Goal: Task Accomplishment & Management: Manage account settings

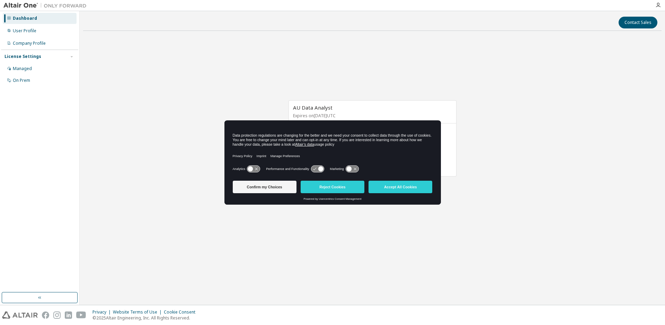
click at [522, 125] on div "AU Data Analyst Expires on October 13, 2025 UTC 0 of 21 ALTAIR UNITS USED View …" at bounding box center [372, 141] width 578 height 211
drag, startPoint x: 333, startPoint y: 125, endPoint x: 174, endPoint y: 158, distance: 163.0
click at [174, 158] on body "Dashboard User Profile Company Profile License Settings Managed On Prem Contact…" at bounding box center [332, 162] width 665 height 325
click at [329, 185] on button "Reject Cookies" at bounding box center [333, 186] width 64 height 12
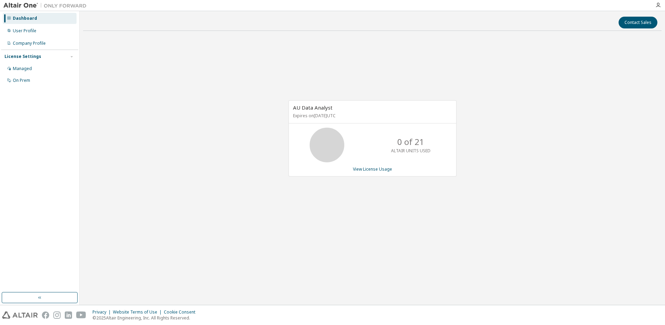
click at [323, 136] on icon at bounding box center [326, 144] width 17 height 17
click at [53, 294] on button "button" at bounding box center [40, 297] width 76 height 11
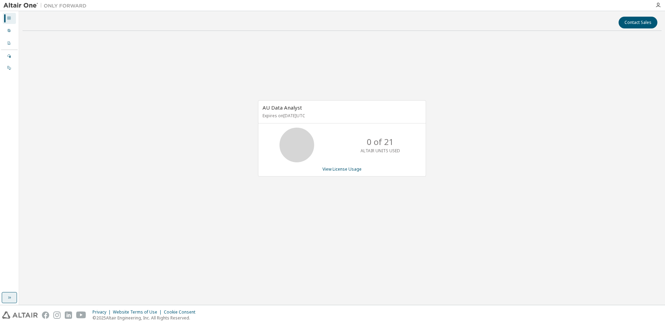
click at [7, 295] on icon "button" at bounding box center [10, 297] width 6 height 6
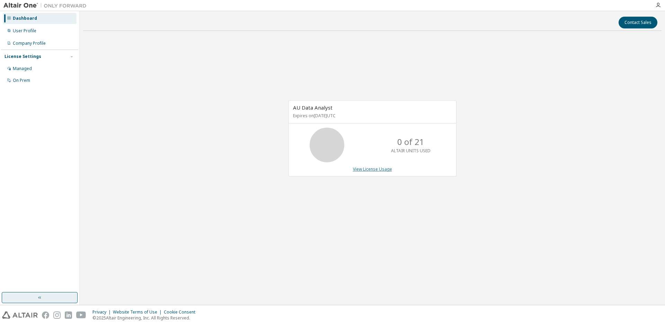
click at [374, 169] on link "View License Usage" at bounding box center [372, 169] width 39 height 6
click at [325, 203] on div "AU Data Analyst Expires on October 13, 2025 UTC 0 of 21 ALTAIR UNITS USED View …" at bounding box center [372, 141] width 578 height 211
click at [635, 21] on button "Contact Sales" at bounding box center [638, 23] width 39 height 12
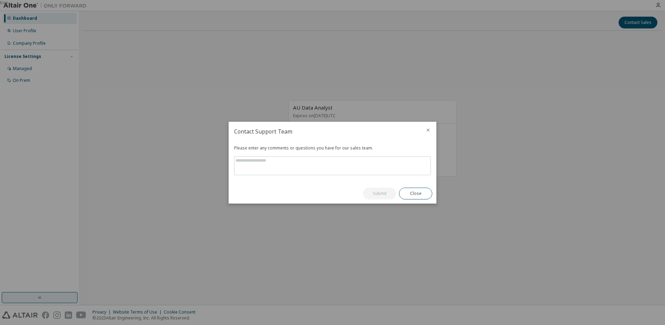
click at [427, 129] on icon "close" at bounding box center [428, 129] width 3 height 3
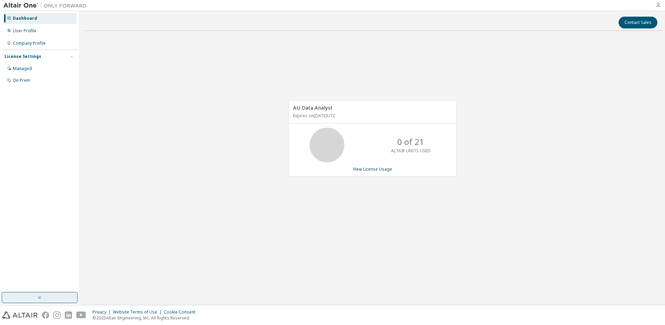
click at [659, 6] on icon "button" at bounding box center [658, 5] width 6 height 6
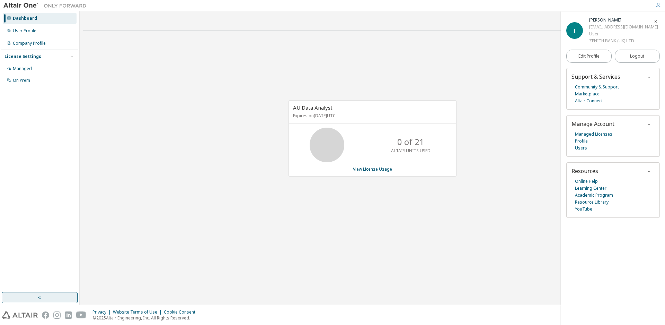
click at [151, 88] on div "AU Data Analyst Expires on October 13, 2025 UTC 0 of 21 ALTAIR UNITS USED View …" at bounding box center [372, 141] width 578 height 211
click at [7, 314] on img at bounding box center [20, 314] width 36 height 7
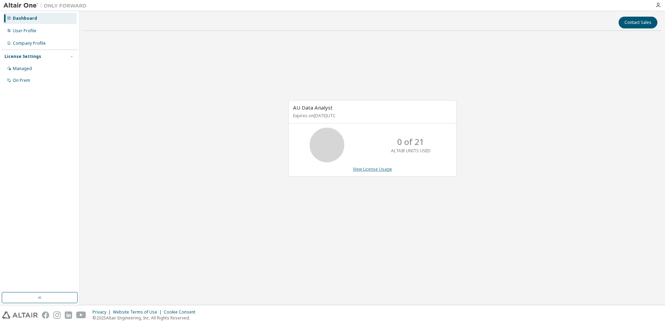
click at [370, 171] on link "View License Usage" at bounding box center [372, 169] width 39 height 6
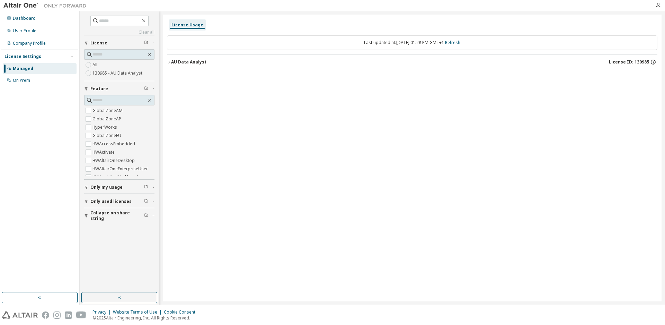
click at [653, 61] on icon "button" at bounding box center [653, 62] width 6 height 6
click at [650, 60] on icon "button" at bounding box center [653, 62] width 6 height 6
click at [471, 110] on div "License Usage Last updated at: Thu 2025-10-09 01:28 PM GMT+1 Refresh AU Data An…" at bounding box center [412, 158] width 499 height 286
click at [658, 5] on icon "button" at bounding box center [658, 5] width 6 height 6
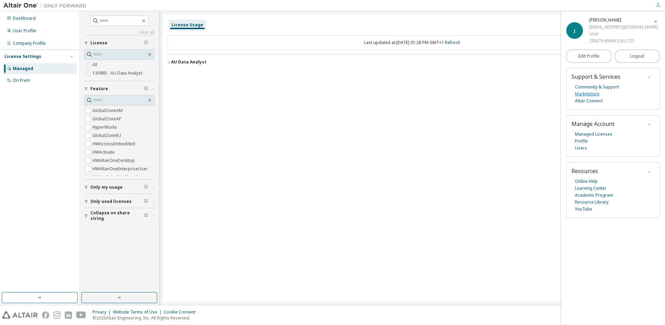
click at [589, 93] on link "Marketplace" at bounding box center [587, 93] width 25 height 7
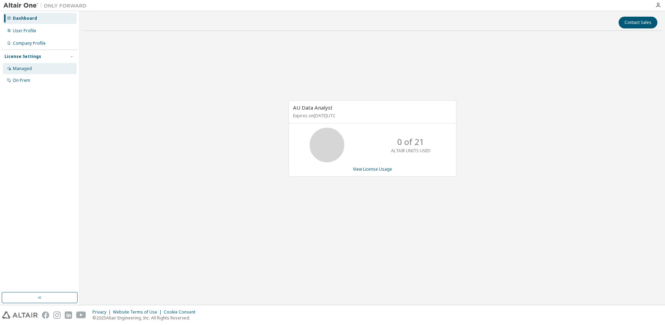
click at [23, 68] on div "Managed" at bounding box center [22, 69] width 19 height 6
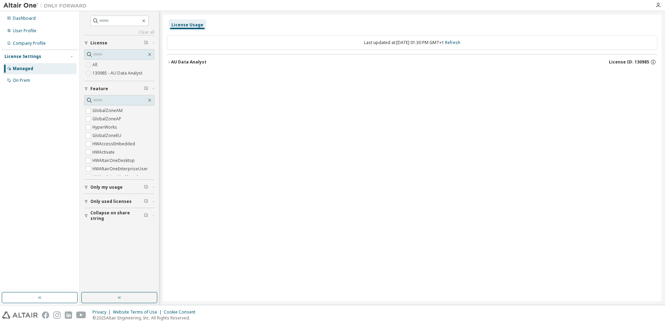
click at [112, 74] on label "130985 - AU Data Analyst" at bounding box center [117, 73] width 51 height 8
click at [173, 62] on div "AU Data Analyst" at bounding box center [188, 62] width 35 height 6
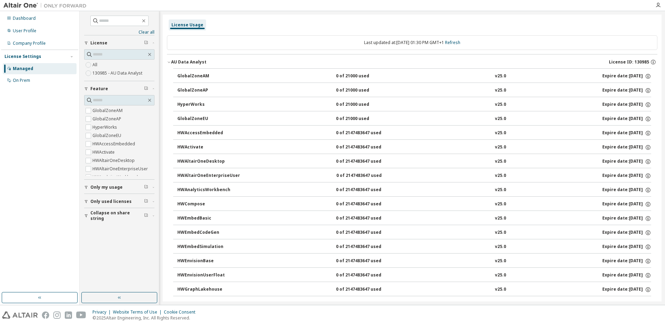
click at [168, 61] on icon "button" at bounding box center [169, 62] width 4 height 4
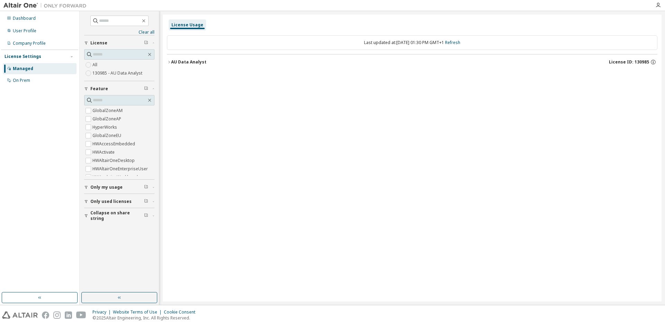
click at [19, 313] on img at bounding box center [20, 314] width 36 height 7
click at [25, 79] on div "On Prem" at bounding box center [21, 81] width 17 height 6
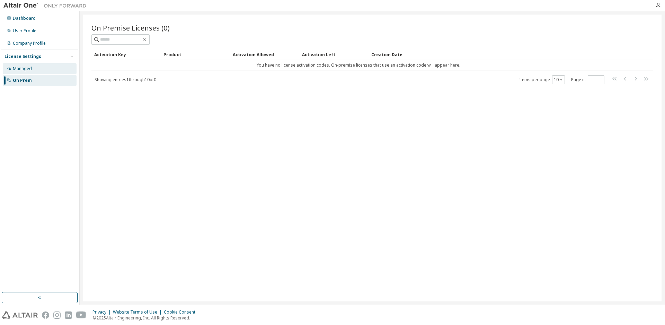
click at [27, 70] on div "Managed" at bounding box center [22, 69] width 19 height 6
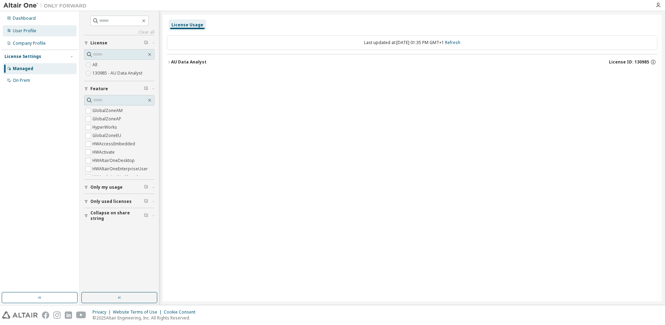
click at [26, 29] on div "User Profile" at bounding box center [25, 31] width 24 height 6
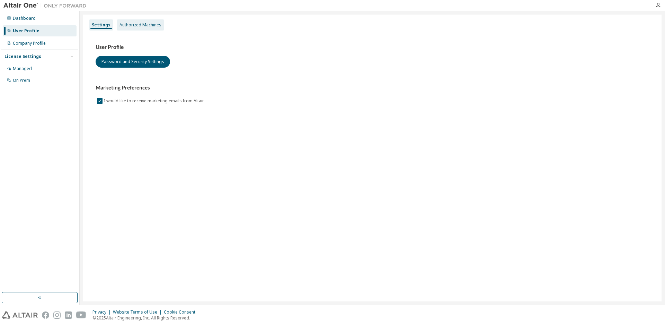
click at [145, 21] on div "Authorized Machines" at bounding box center [140, 24] width 47 height 11
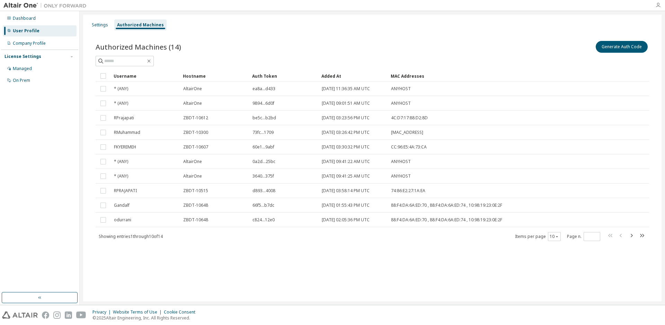
click at [659, 3] on icon "button" at bounding box center [658, 5] width 6 height 6
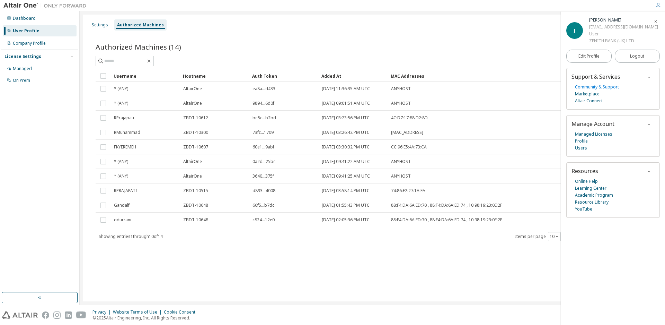
click at [588, 86] on link "Community & Support" at bounding box center [597, 86] width 44 height 7
